Goal: Task Accomplishment & Management: Use online tool/utility

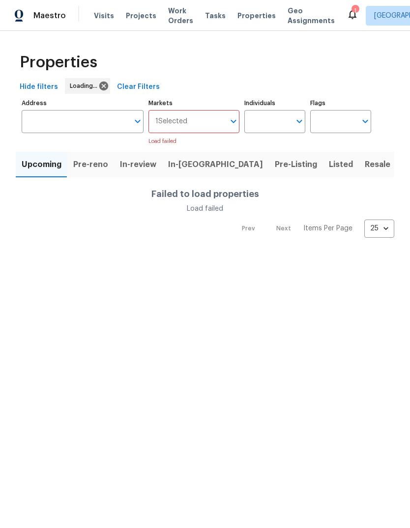
click at [365, 167] on span "Resale" at bounding box center [378, 165] width 26 height 14
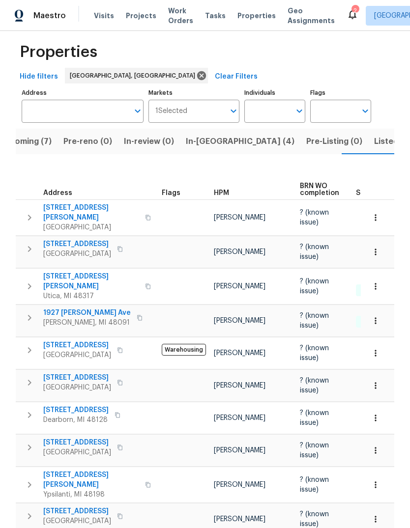
scroll to position [9, 0]
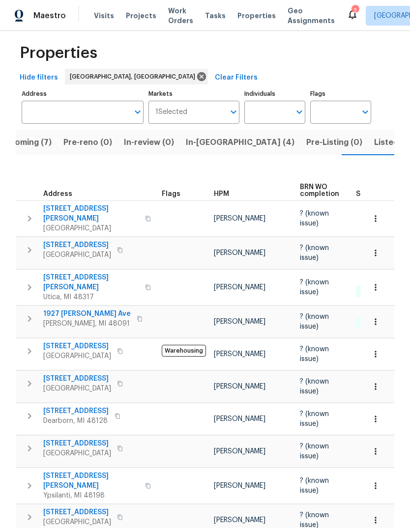
click at [70, 374] on span "2309 Dallas Ave" at bounding box center [77, 379] width 68 height 10
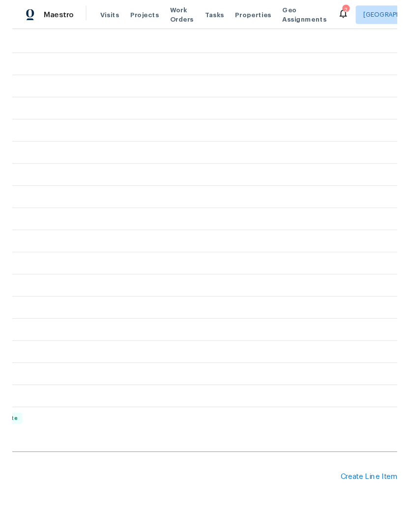
scroll to position [207, 145]
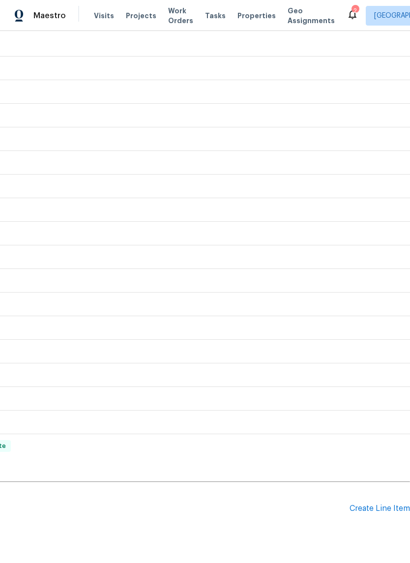
click at [375, 507] on div "Create Line Item" at bounding box center [379, 508] width 60 height 9
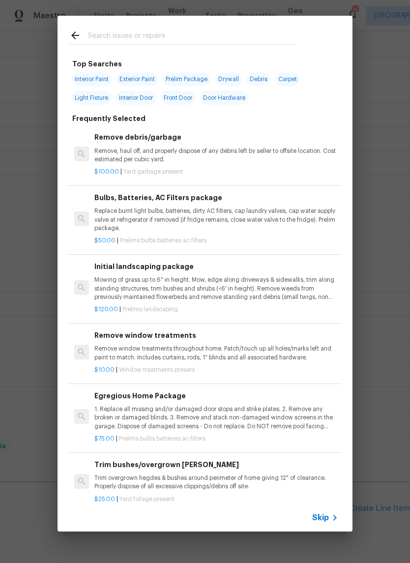
click at [216, 29] on input "text" at bounding box center [192, 36] width 208 height 15
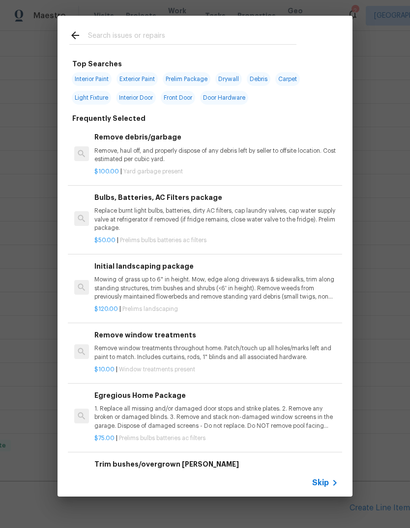
type input "K"
type input "Lock"
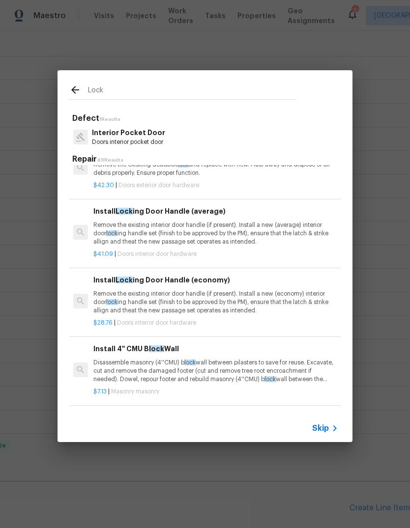
scroll to position [156, 1]
click at [266, 231] on p "Remove the existing interior door handle (if present). Install a new (average) …" at bounding box center [215, 233] width 244 height 25
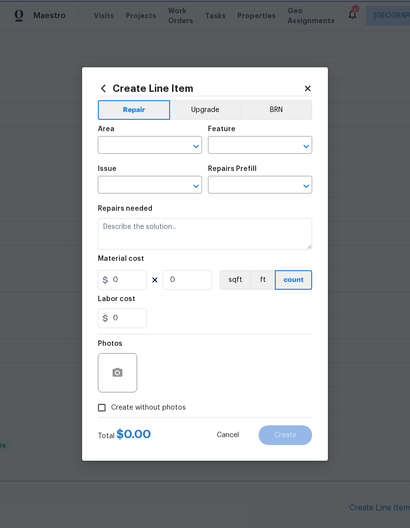
type input "Interior Door"
type input "Interior Door Hardware"
type input "Install Locking Door Handle (average) $41.09"
type textarea "Remove the existing interior door handle (if present). Install a new (average) …"
type input "41.09"
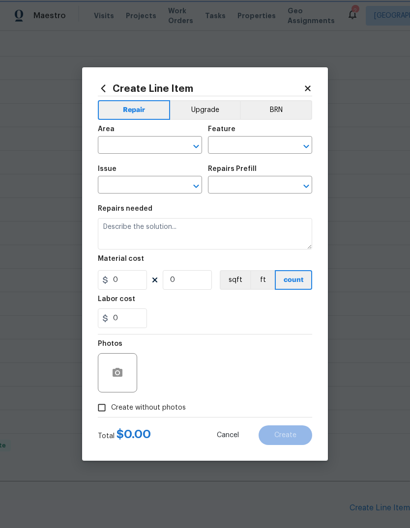
type input "1"
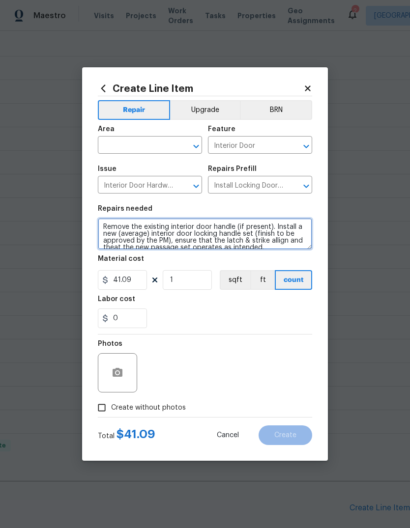
click at [205, 238] on textarea "Remove the existing interior door handle (if present). Install a new (average) …" at bounding box center [205, 233] width 214 height 31
click at [226, 225] on textarea "Remove the existing interior door handle (if present). Install a new (average) …" at bounding box center [205, 233] width 214 height 31
click at [226, 229] on textarea "Remove the existing interior door handle (if present). Install a new (average) …" at bounding box center [205, 233] width 214 height 31
click at [238, 221] on textarea "Remove the existing interior door handle (if present). Install a new (average) …" at bounding box center [205, 233] width 214 height 31
click at [238, 220] on textarea "Remove the existing interior door handle (if present). Install a new (average) …" at bounding box center [205, 233] width 214 height 31
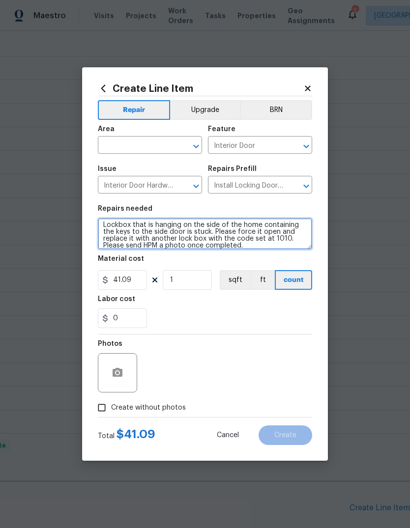
type textarea "Lockbox that is hanging on the side of the home containing the keys to the side…"
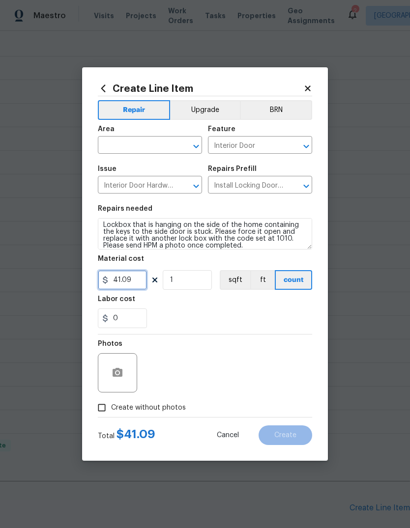
click at [116, 282] on input "41.09" at bounding box center [122, 280] width 49 height 20
click at [119, 279] on input "41.09" at bounding box center [122, 280] width 49 height 20
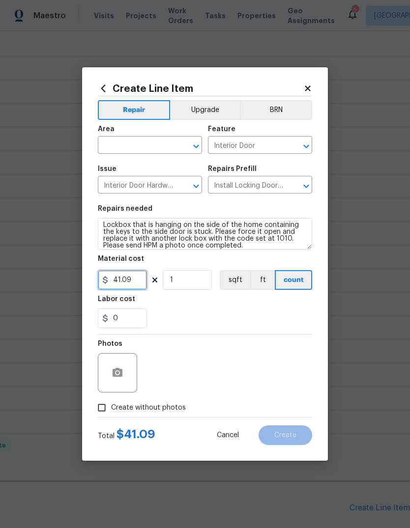
click at [125, 282] on input "41.09" at bounding box center [122, 280] width 49 height 20
click at [125, 281] on input "41.09" at bounding box center [122, 280] width 49 height 20
type input "85"
click at [271, 315] on div "0" at bounding box center [205, 319] width 214 height 20
click at [129, 149] on input "text" at bounding box center [136, 146] width 77 height 15
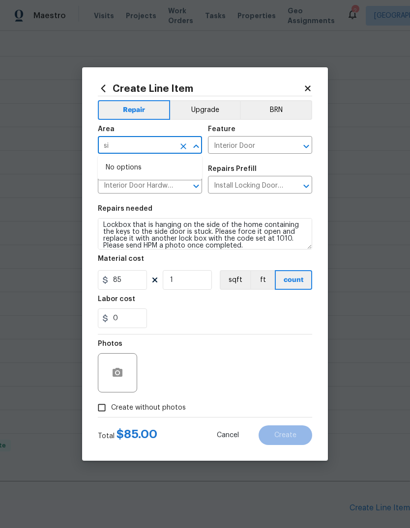
type input "s"
click at [148, 189] on li "Exterior Overall" at bounding box center [150, 184] width 104 height 16
type input "Exterior Overall"
click at [280, 321] on div "0" at bounding box center [205, 319] width 214 height 20
click at [160, 416] on label "Create without photos" at bounding box center [138, 408] width 93 height 19
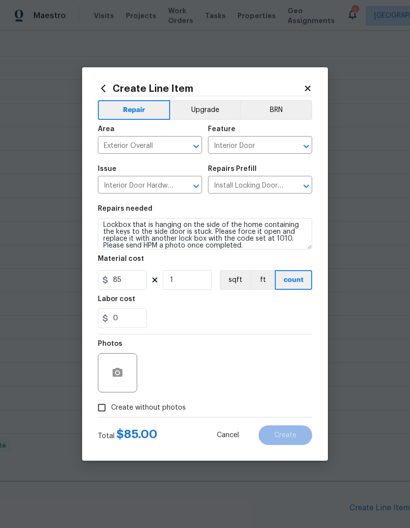
click at [111, 416] on input "Create without photos" at bounding box center [101, 408] width 19 height 19
checkbox input "true"
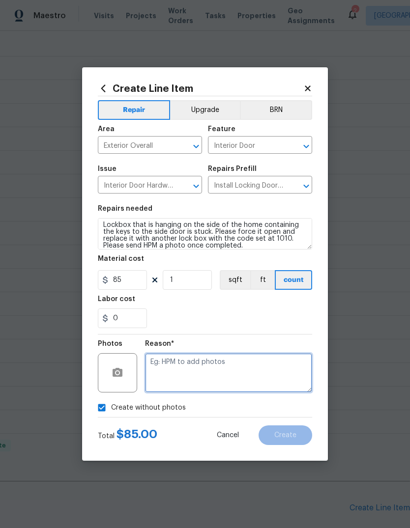
click at [217, 378] on textarea at bounding box center [228, 372] width 167 height 39
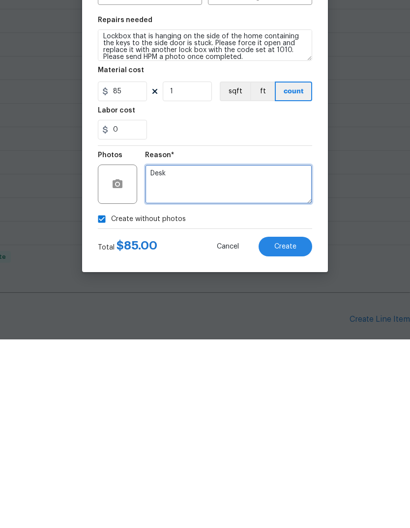
scroll to position [37, 0]
type textarea "Desk"
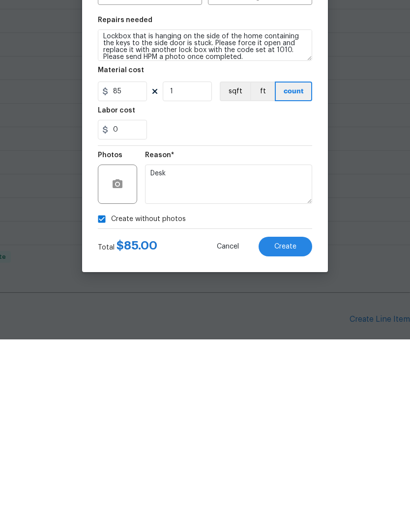
click at [303, 426] on button "Create" at bounding box center [285, 436] width 54 height 20
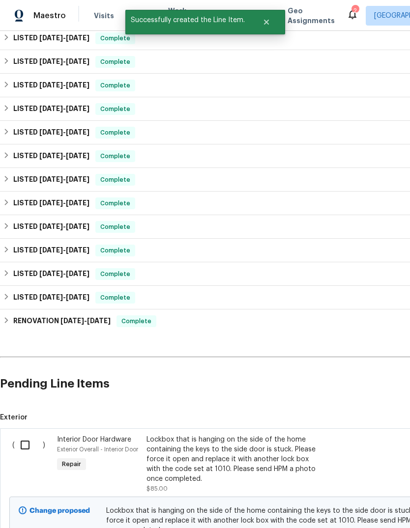
scroll to position [332, 0]
click at [34, 435] on input "checkbox" at bounding box center [29, 445] width 28 height 21
checkbox input "true"
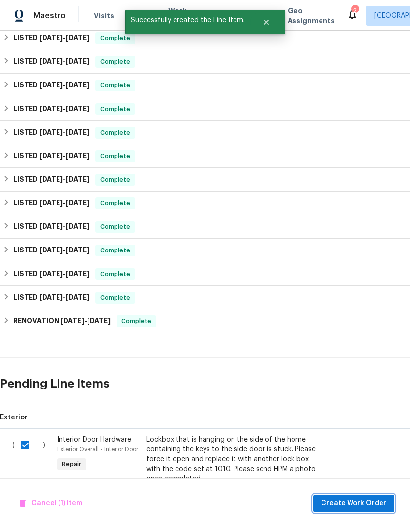
click at [370, 510] on button "Create Work Order" at bounding box center [353, 504] width 81 height 18
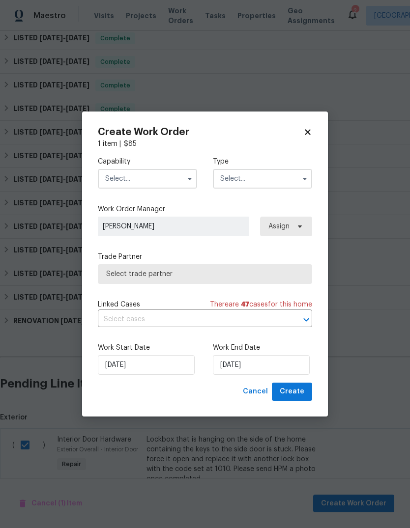
click at [160, 179] on input "text" at bounding box center [147, 179] width 99 height 20
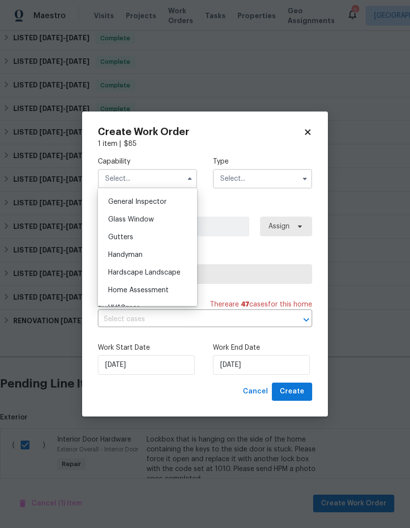
scroll to position [488, 0]
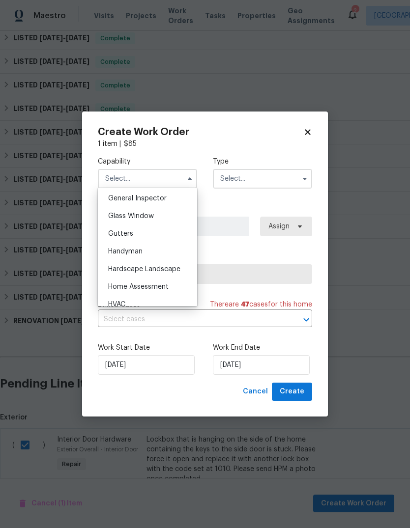
click at [148, 244] on div "Handyman" at bounding box center [147, 252] width 94 height 18
type input "Handyman"
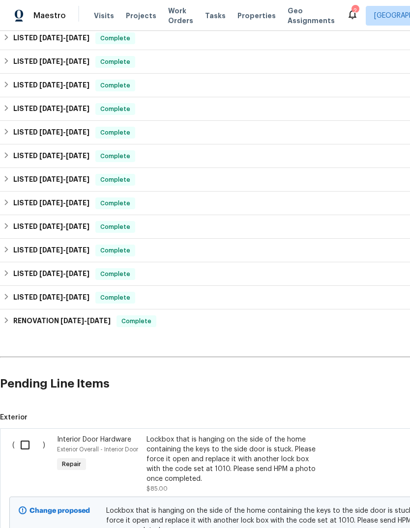
click at [22, 435] on input "checkbox" at bounding box center [29, 445] width 28 height 21
checkbox input "true"
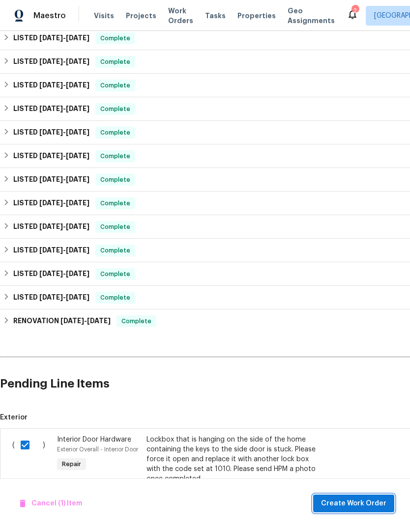
click at [362, 504] on span "Create Work Order" at bounding box center [353, 504] width 65 height 12
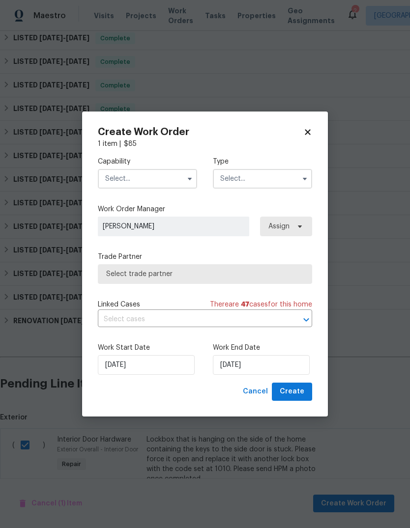
click at [170, 180] on input "text" at bounding box center [147, 179] width 99 height 20
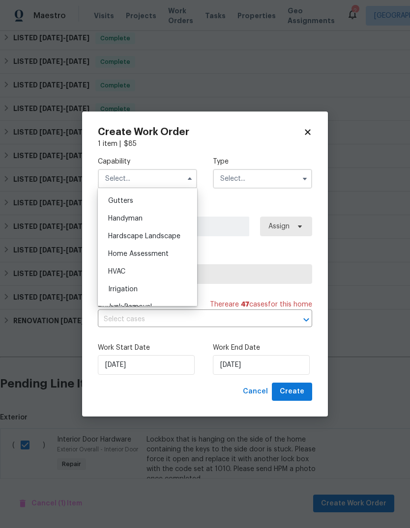
scroll to position [521, 0]
click at [149, 219] on div "Handyman" at bounding box center [147, 219] width 94 height 18
type input "Handyman"
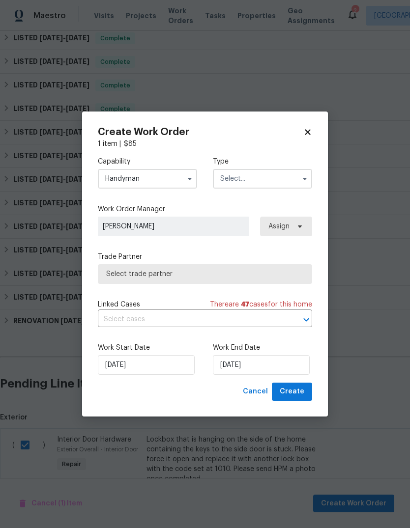
click at [290, 184] on input "text" at bounding box center [262, 179] width 99 height 20
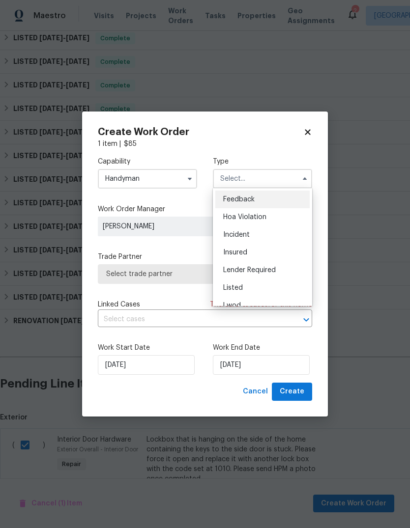
click at [251, 286] on div "Listed" at bounding box center [262, 288] width 94 height 18
type input "Listed"
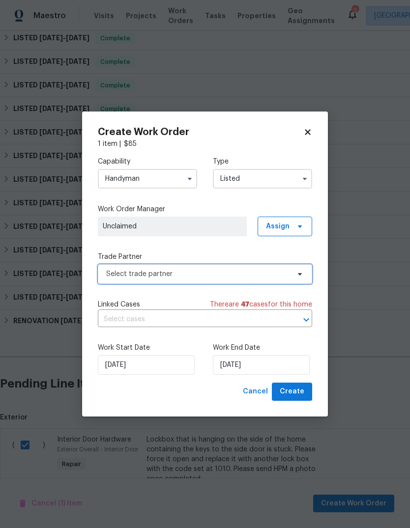
click at [264, 282] on span "Select trade partner" at bounding box center [205, 274] width 214 height 20
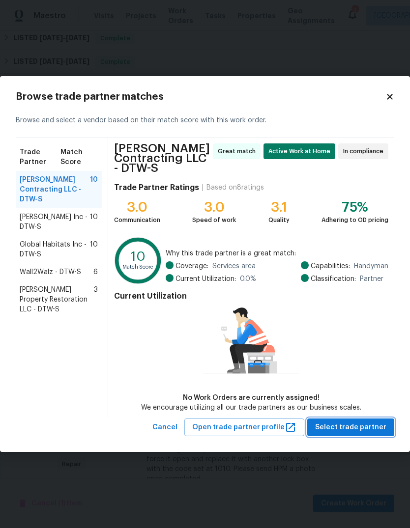
click at [364, 428] on span "Select trade partner" at bounding box center [350, 428] width 71 height 12
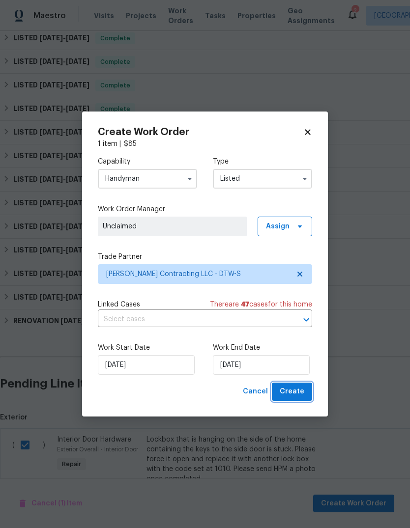
click at [295, 393] on span "Create" at bounding box center [292, 392] width 25 height 12
checkbox input "false"
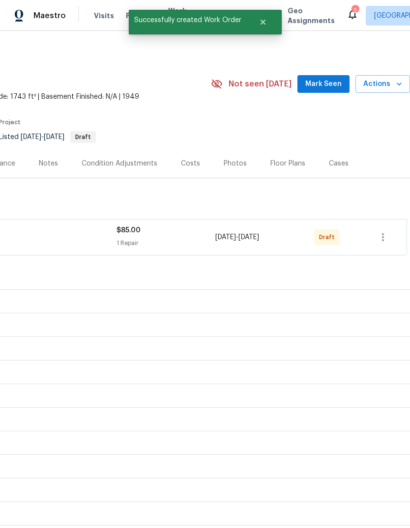
scroll to position [0, 145]
click at [386, 231] on icon "button" at bounding box center [383, 237] width 12 height 12
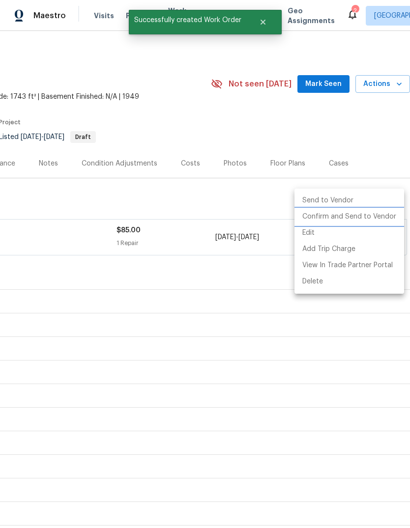
click at [376, 217] on li "Confirm and Send to Vendor" at bounding box center [349, 217] width 110 height 16
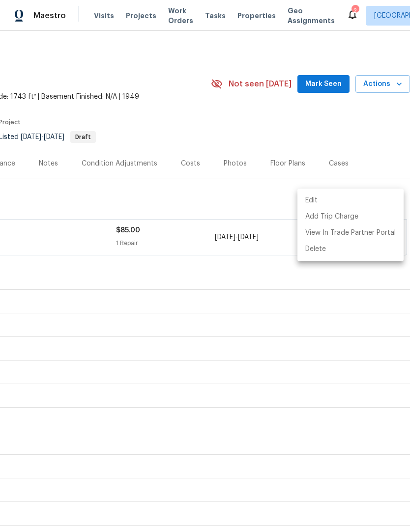
click at [353, 158] on div at bounding box center [205, 264] width 410 height 528
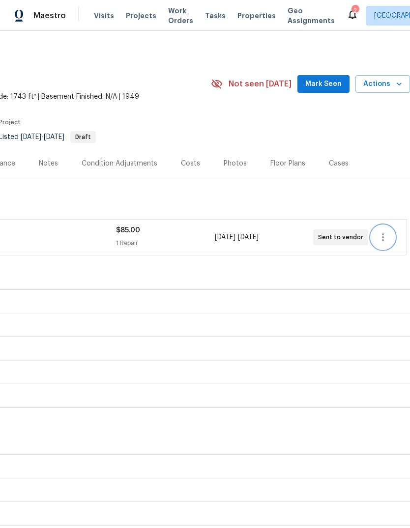
scroll to position [0, 0]
click at [250, 11] on span "Properties" at bounding box center [256, 16] width 38 height 10
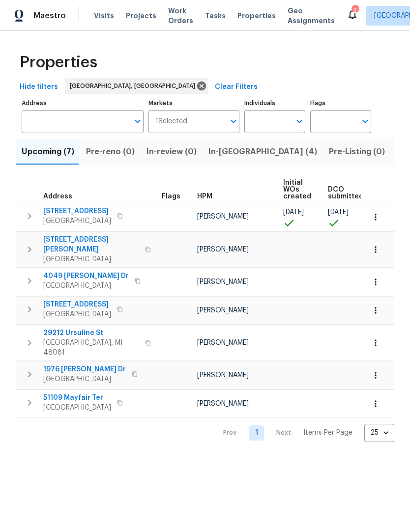
click at [397, 154] on span "Listed (14)" at bounding box center [417, 152] width 41 height 14
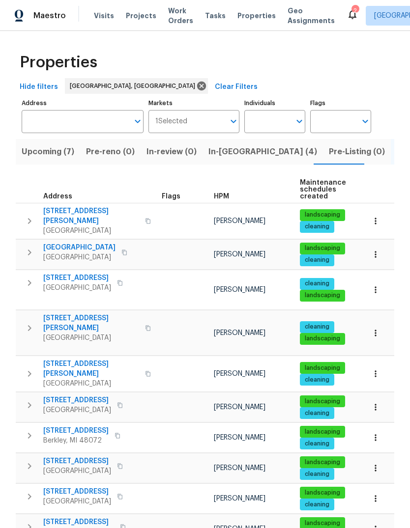
click at [61, 359] on span "15836 Patton St" at bounding box center [91, 369] width 96 height 20
click at [229, 157] on span "In-reno (4)" at bounding box center [262, 152] width 109 height 14
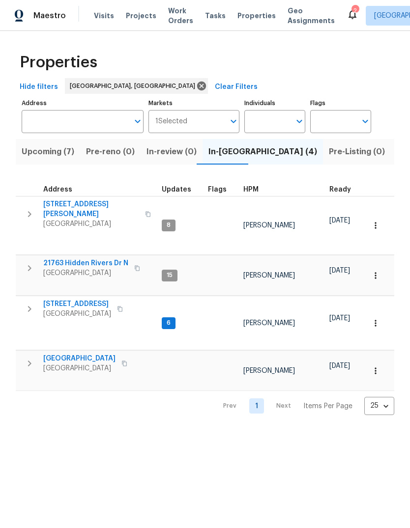
click at [85, 201] on span "23785 Wilmot Ave" at bounding box center [91, 210] width 96 height 20
click at [71, 299] on span "14591 Chatham St" at bounding box center [77, 304] width 68 height 10
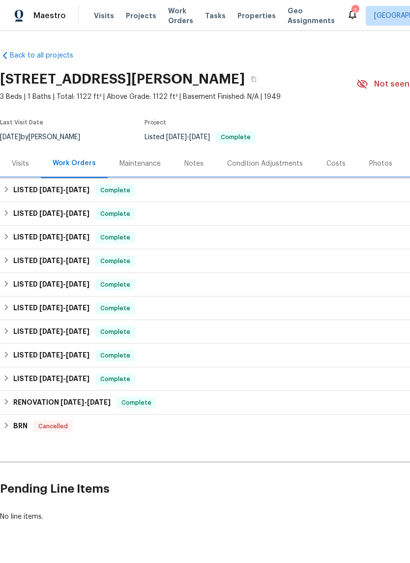
click at [86, 197] on div "LISTED 10/1/25 - 10/2/25 Complete" at bounding box center [277, 190] width 555 height 24
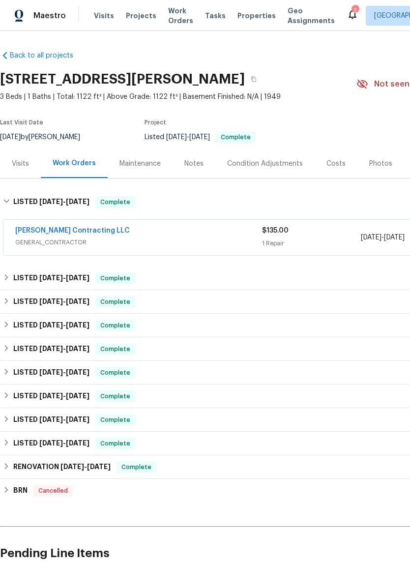
click at [67, 233] on link "Solano Contracting LLC" at bounding box center [72, 230] width 114 height 7
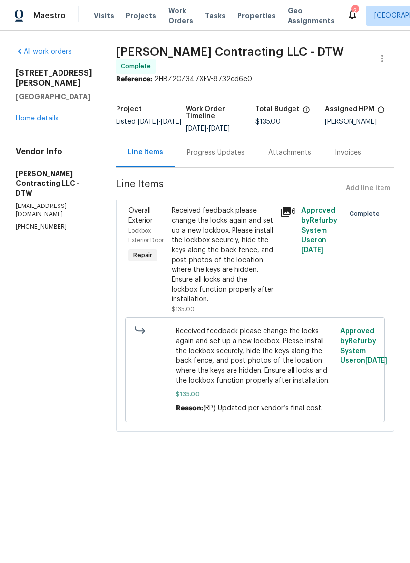
click at [291, 209] on icon at bounding box center [286, 212] width 12 height 12
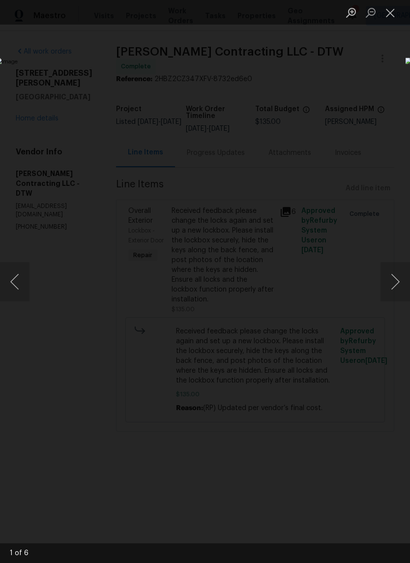
click at [395, 278] on button "Next image" at bounding box center [394, 281] width 29 height 39
click at [396, 276] on button "Next image" at bounding box center [394, 281] width 29 height 39
click at [394, 281] on button "Next image" at bounding box center [394, 281] width 29 height 39
click at [393, 286] on button "Next image" at bounding box center [394, 281] width 29 height 39
click at [395, 284] on button "Next image" at bounding box center [394, 281] width 29 height 39
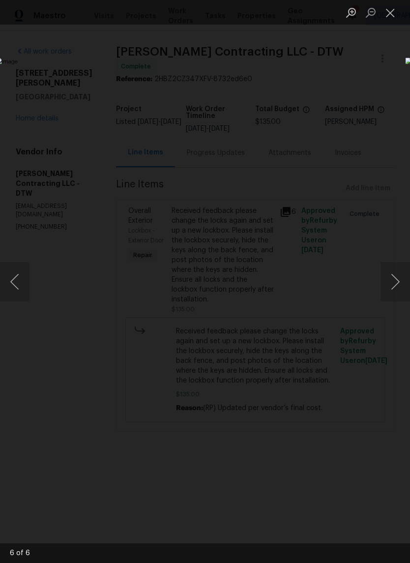
click at [394, 283] on button "Next image" at bounding box center [394, 281] width 29 height 39
click at [393, 283] on button "Next image" at bounding box center [394, 281] width 29 height 39
click at [389, 284] on button "Next image" at bounding box center [394, 281] width 29 height 39
click at [396, 11] on button "Close lightbox" at bounding box center [390, 12] width 20 height 17
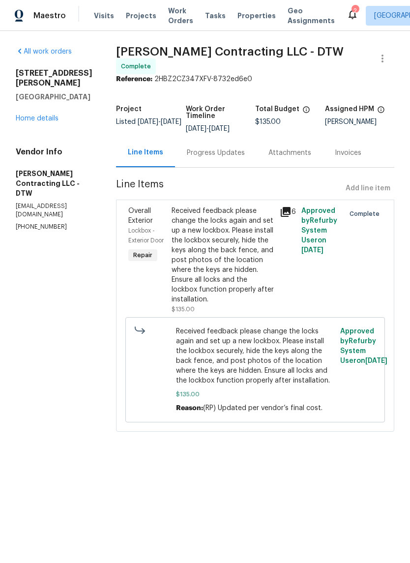
click at [39, 117] on div "All work orders 15836 Patton St Detroit, MI 48223 Home details Vendor Info Sola…" at bounding box center [54, 139] width 77 height 184
click at [47, 115] on link "Home details" at bounding box center [37, 118] width 43 height 7
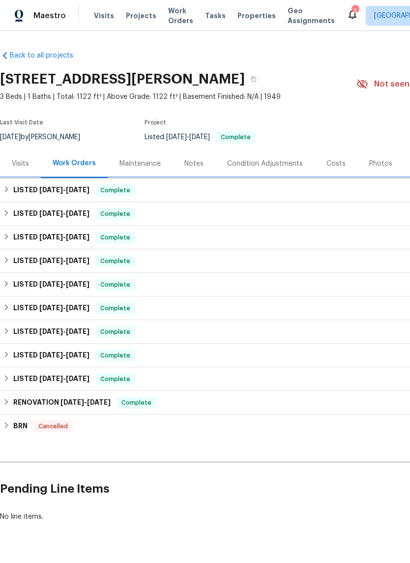
click at [89, 186] on span "10/2/25" at bounding box center [78, 189] width 24 height 7
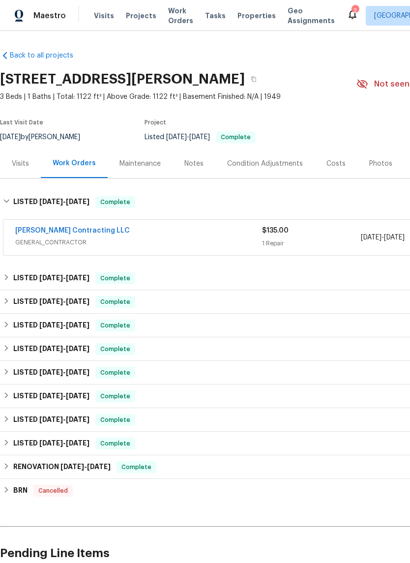
click at [72, 233] on link "[PERSON_NAME] Contracting LLC" at bounding box center [72, 230] width 114 height 7
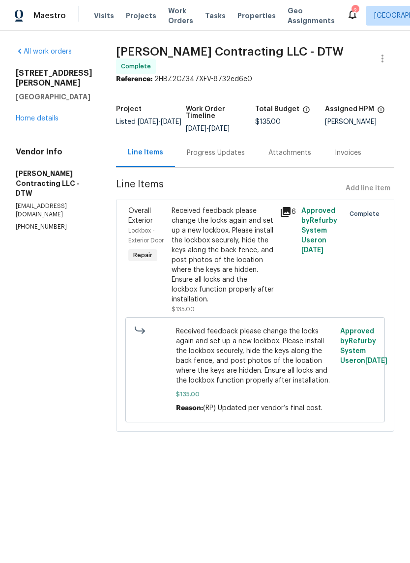
click at [298, 208] on div "6" at bounding box center [288, 260] width 22 height 114
click at [290, 213] on icon at bounding box center [286, 212] width 10 height 10
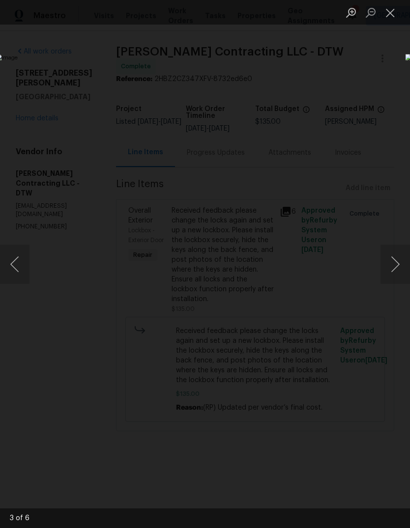
click at [395, 265] on button "Next image" at bounding box center [394, 264] width 29 height 39
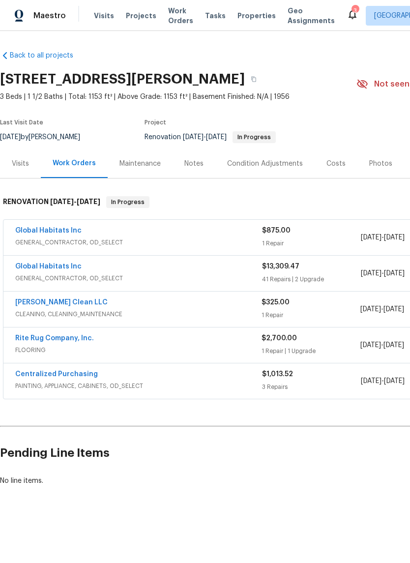
click at [53, 232] on link "Global Habitats Inc" at bounding box center [48, 230] width 66 height 7
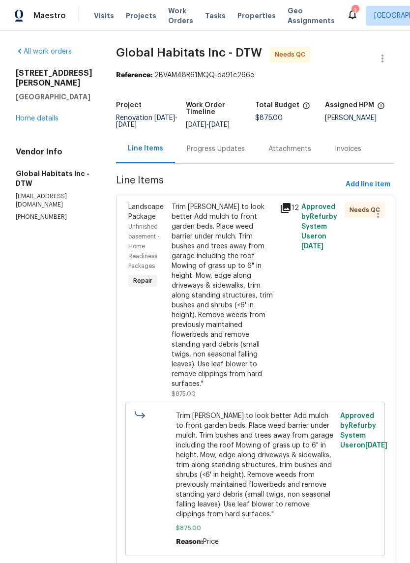
click at [286, 199] on div "Landscape Package Unfinished basement - Home Readiness Packages Repair Trim bus…" at bounding box center [255, 381] width 278 height 370
click at [284, 210] on icon at bounding box center [286, 208] width 10 height 10
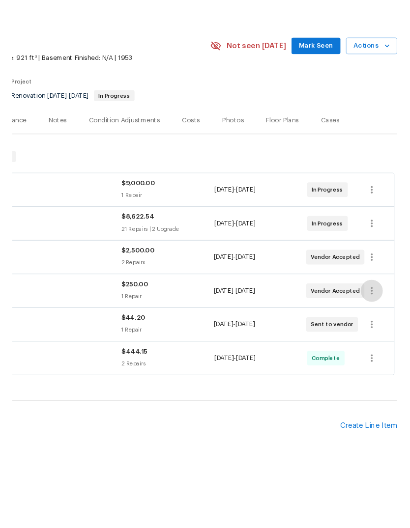
scroll to position [1, 145]
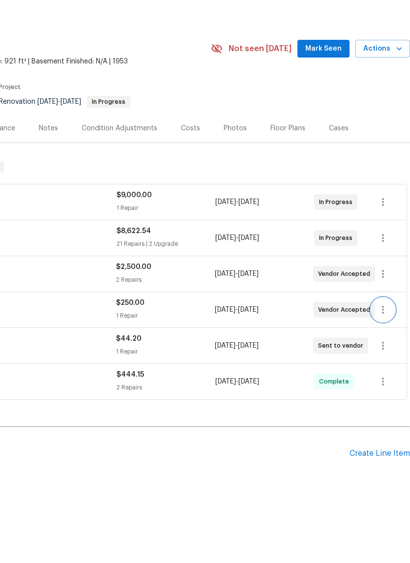
click at [382, 338] on icon "button" at bounding box center [383, 344] width 12 height 12
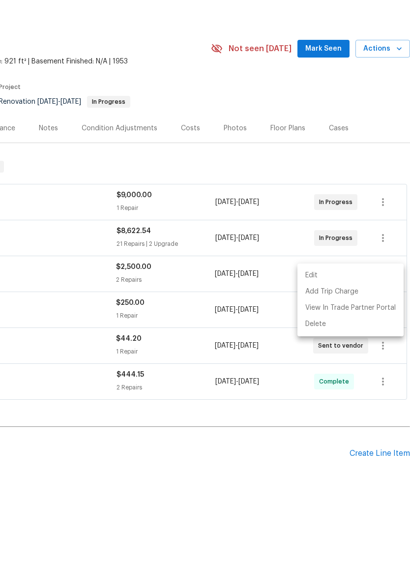
click at [364, 302] on li "Edit" at bounding box center [350, 310] width 106 height 16
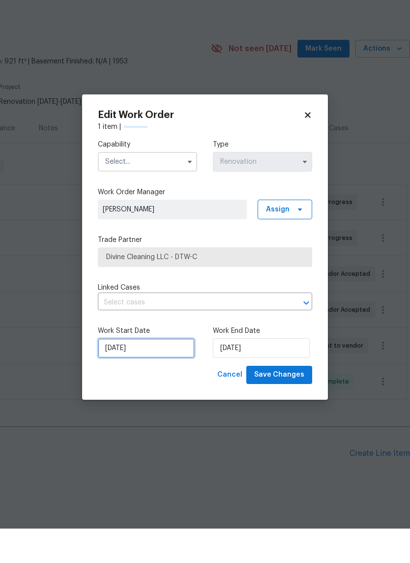
click at [163, 372] on input "[DATE]" at bounding box center [146, 382] width 97 height 20
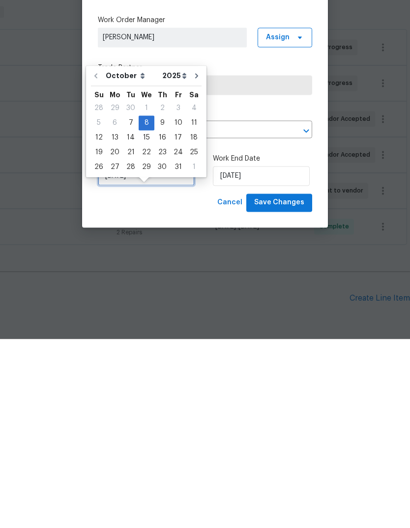
scroll to position [25, 0]
click at [143, 305] on div "8" at bounding box center [147, 312] width 16 height 14
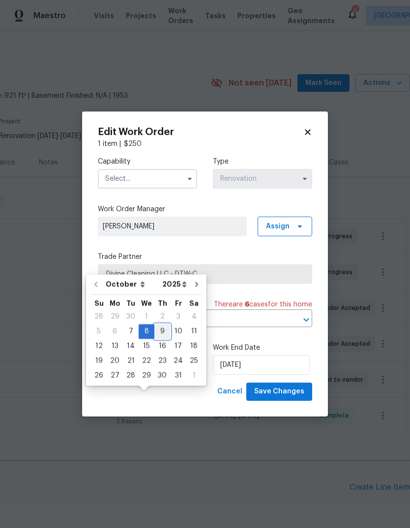
click at [162, 325] on div "9" at bounding box center [162, 332] width 16 height 14
type input "10/9/2025"
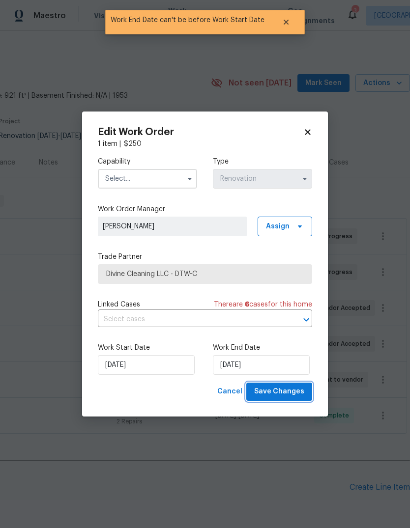
click at [290, 388] on span "Save Changes" at bounding box center [279, 392] width 50 height 12
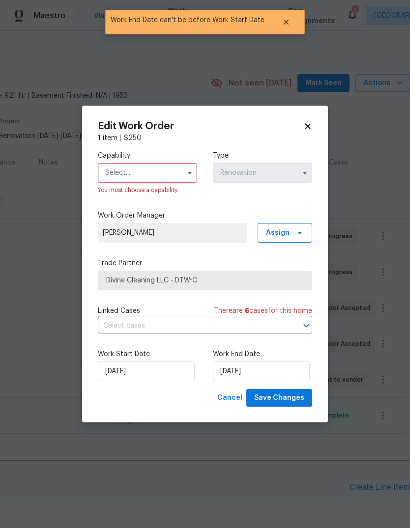
click at [151, 174] on input "text" at bounding box center [147, 173] width 99 height 20
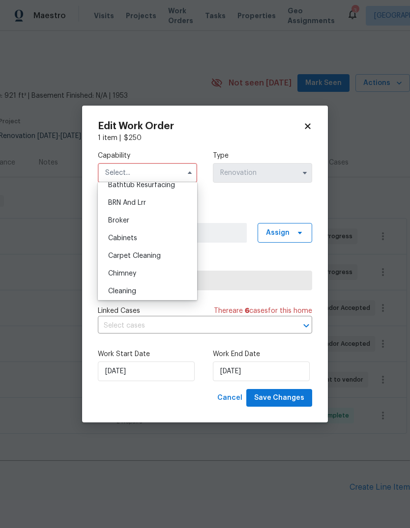
scroll to position [51, 0]
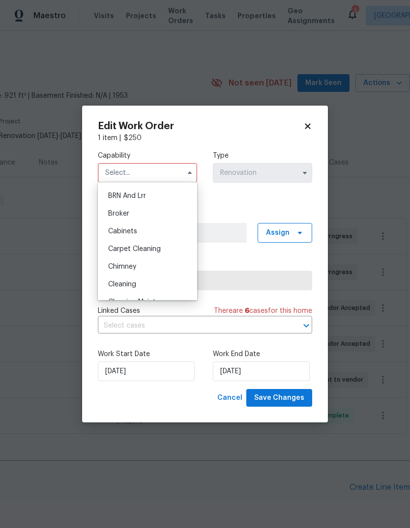
click at [144, 287] on div "Cleaning" at bounding box center [147, 285] width 94 height 18
type input "Cleaning"
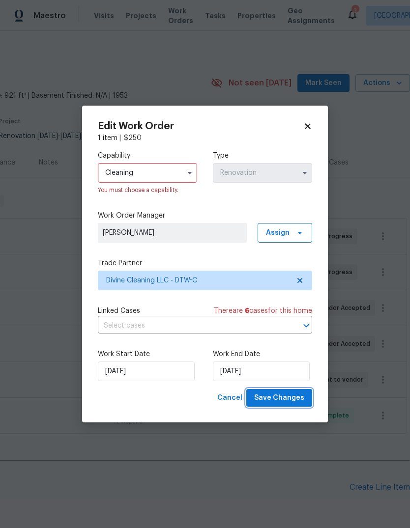
click at [277, 397] on span "Save Changes" at bounding box center [279, 398] width 50 height 12
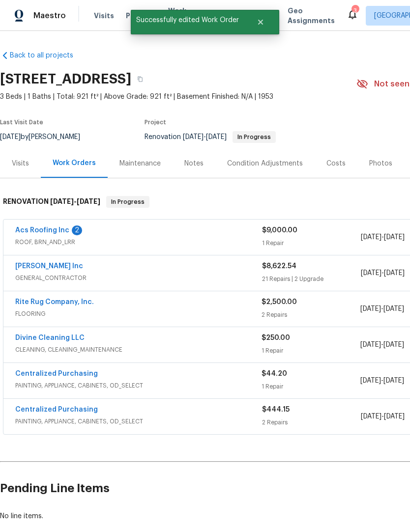
scroll to position [0, 0]
click at [70, 335] on link "Divine Cleaning LLC" at bounding box center [49, 338] width 69 height 7
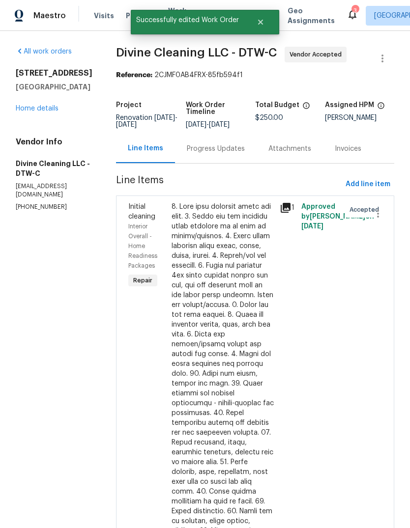
click at [257, 155] on div "Progress Updates" at bounding box center [216, 148] width 82 height 29
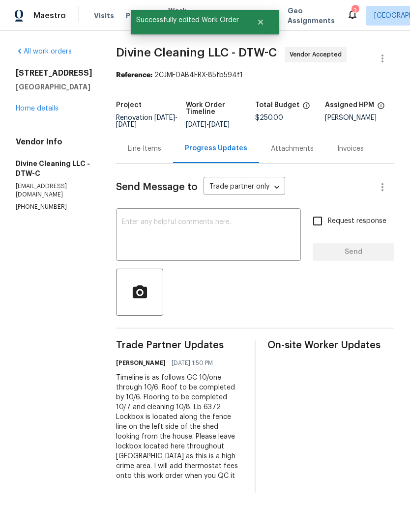
click at [201, 250] on textarea at bounding box center [208, 236] width 173 height 34
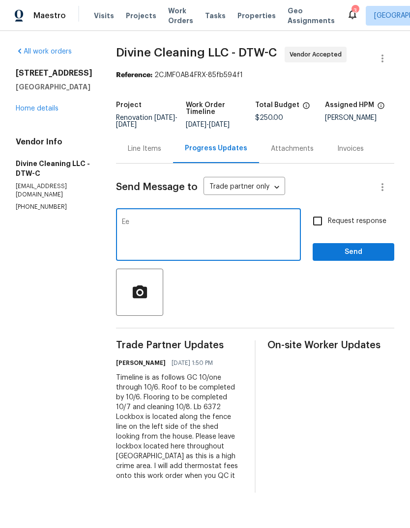
type textarea "E"
type textarea "See updated date"
click at [326, 257] on span "Send" at bounding box center [353, 252] width 66 height 12
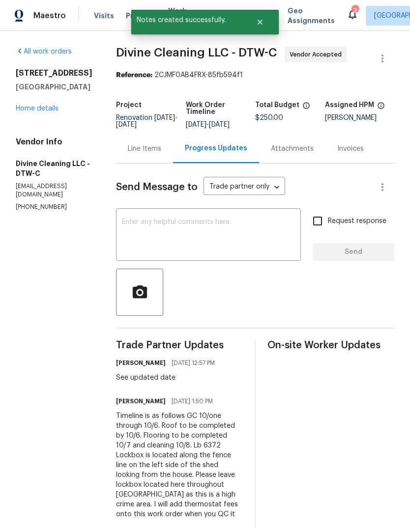
click at [40, 111] on link "Home details" at bounding box center [37, 108] width 43 height 7
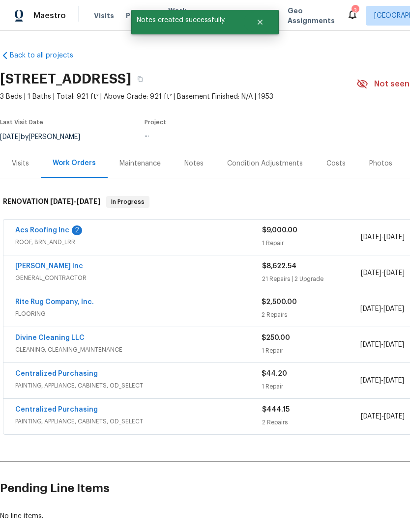
click at [41, 112] on section "14591 Chatham St, Detroit, MI 48223 3 Beds | 1 Baths | Total: 921 ft² | Above G…" at bounding box center [277, 107] width 555 height 83
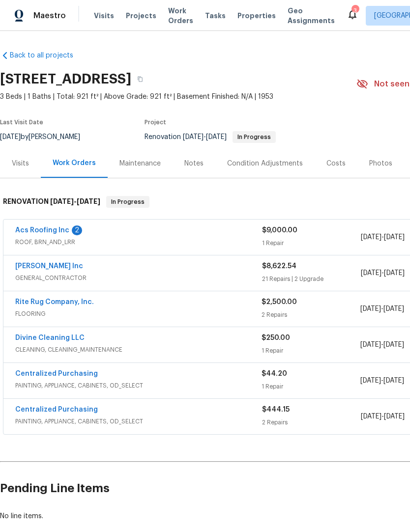
click at [59, 229] on link "Acs Roofing Inc" at bounding box center [42, 230] width 54 height 7
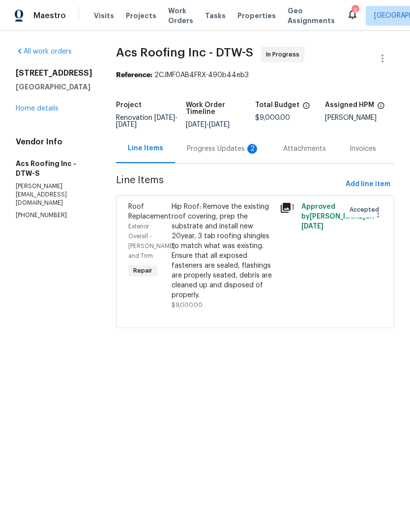
click at [229, 141] on div "Progress Updates 2" at bounding box center [223, 148] width 96 height 29
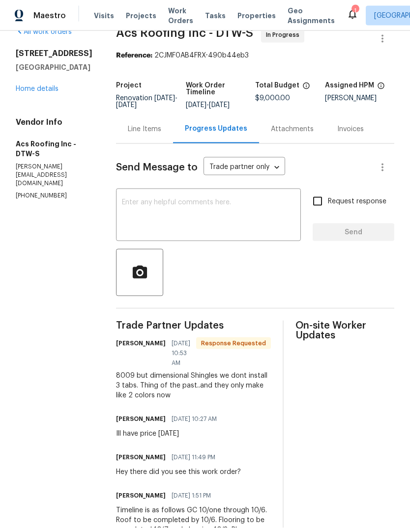
scroll to position [27, 0]
click at [137, 114] on div "Line Items" at bounding box center [144, 128] width 57 height 29
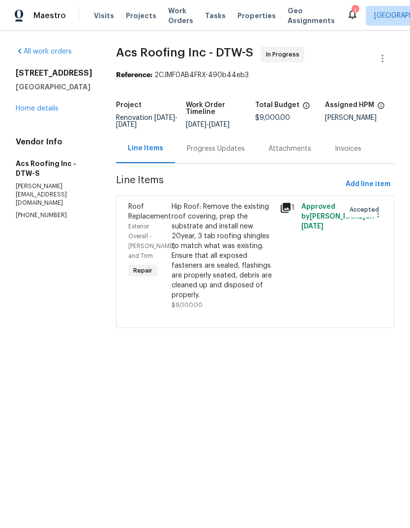
click at [231, 84] on section "Acs Roofing Inc - DTW-S In Progress Reference: 2CJMF0AB4FRX-490b44eb3 Project R…" at bounding box center [255, 193] width 278 height 293
click at [215, 152] on div "Progress Updates" at bounding box center [216, 149] width 58 height 10
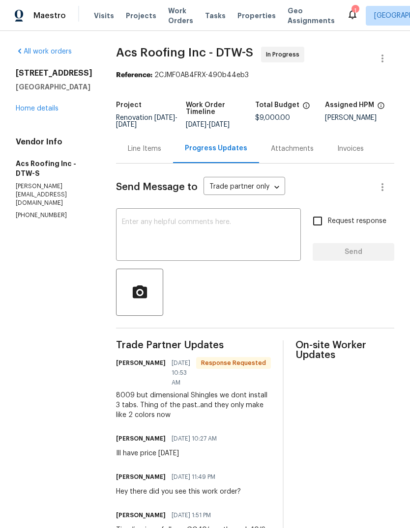
click at [348, 16] on icon at bounding box center [352, 15] width 8 height 10
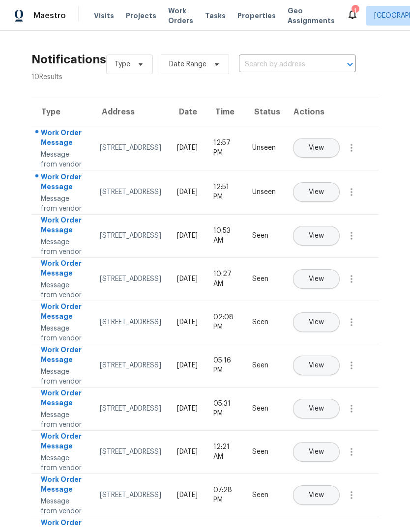
click at [324, 196] on span "View" at bounding box center [316, 192] width 15 height 7
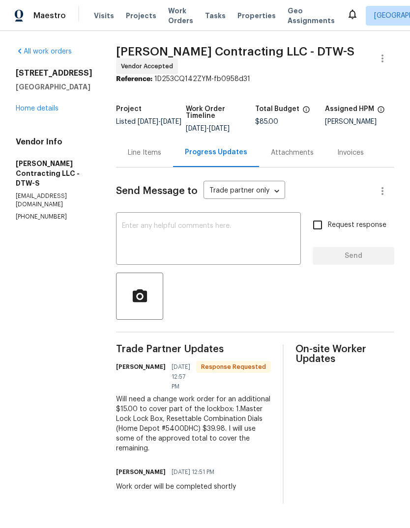
click at [140, 167] on div "Line Items" at bounding box center [144, 152] width 57 height 29
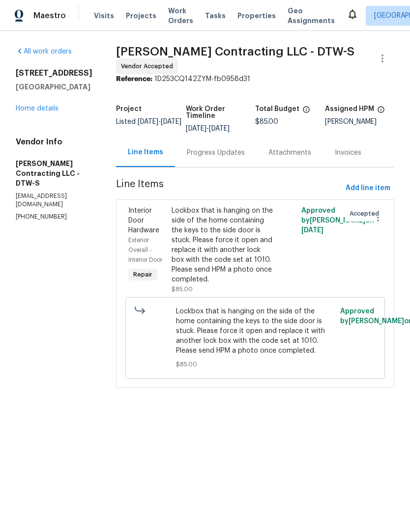
click at [218, 270] on div "Lockbox that is hanging on the side of the home containing the keys to the side…" at bounding box center [223, 245] width 102 height 79
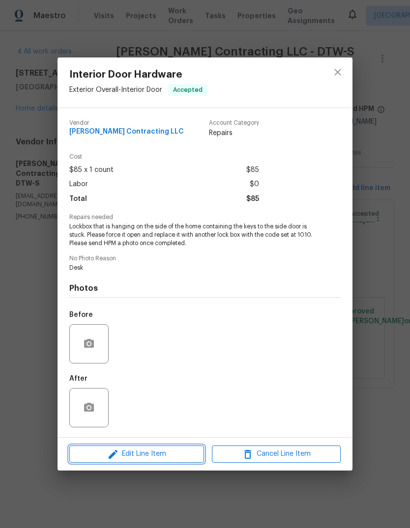
click at [170, 454] on span "Edit Line Item" at bounding box center [136, 454] width 129 height 12
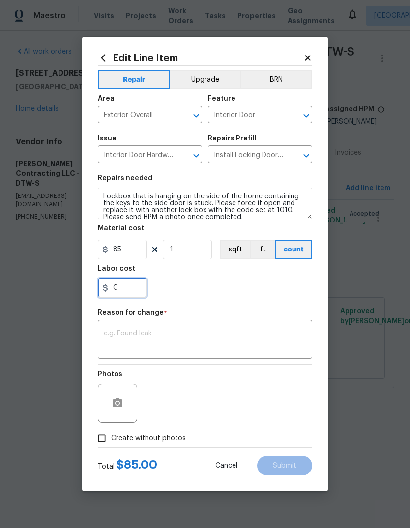
click at [141, 281] on input "0" at bounding box center [122, 288] width 49 height 20
click at [285, 279] on div "200" at bounding box center [205, 288] width 214 height 20
click at [134, 283] on input "200" at bounding box center [122, 288] width 49 height 20
click at [133, 284] on input "200" at bounding box center [122, 288] width 49 height 20
click at [131, 287] on input "200" at bounding box center [122, 288] width 49 height 20
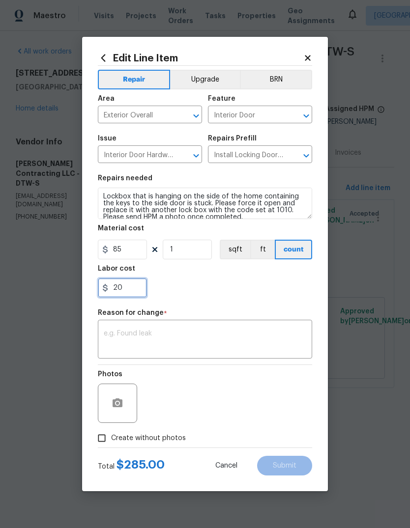
type input "20"
click at [307, 282] on div "20" at bounding box center [205, 288] width 214 height 20
click at [266, 320] on div "Reason for change *" at bounding box center [205, 316] width 214 height 13
click at [254, 335] on textarea at bounding box center [205, 340] width 202 height 21
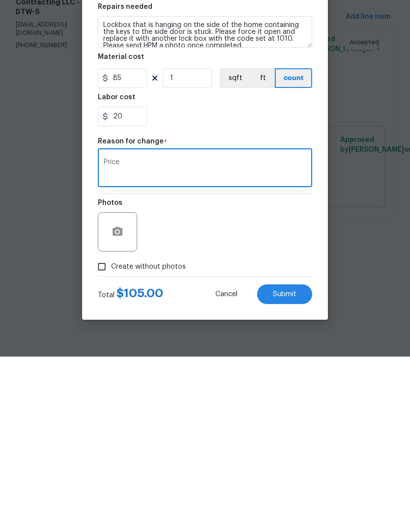
type textarea "Price"
click at [296, 456] on button "Submit" at bounding box center [284, 466] width 55 height 20
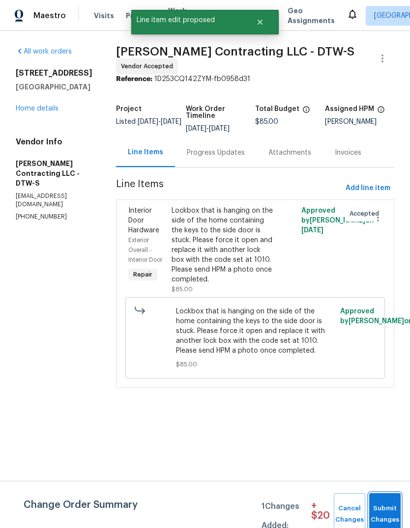
click at [393, 509] on span "Submit Changes" at bounding box center [385, 514] width 22 height 23
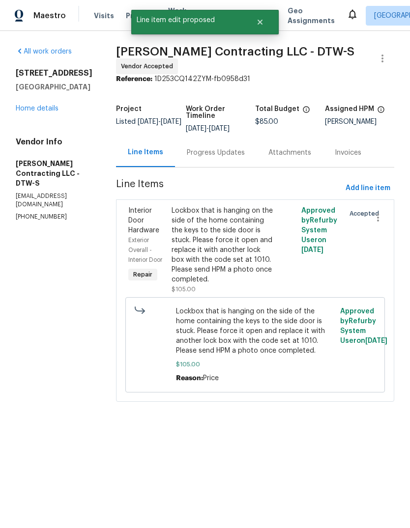
click at [37, 120] on div "All work orders [STREET_ADDRESS] Home details Vendor Info [PERSON_NAME] Contrac…" at bounding box center [54, 134] width 77 height 174
click at [37, 119] on div "All work orders [STREET_ADDRESS] Home details Vendor Info [PERSON_NAME] Contrac…" at bounding box center [54, 134] width 77 height 174
